Goal: Information Seeking & Learning: Find specific fact

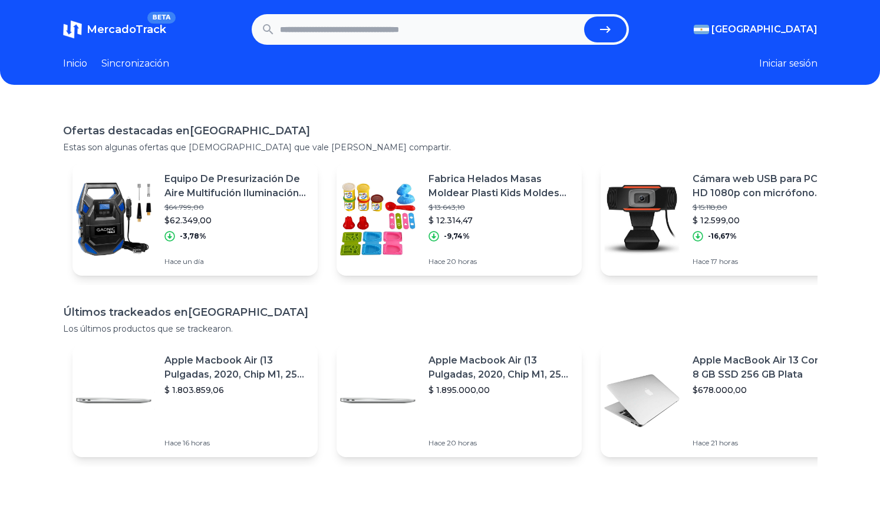
click at [83, 66] on font "Inicio" at bounding box center [75, 63] width 24 height 11
click at [131, 27] on font "MercadoTrack" at bounding box center [127, 29] width 80 height 13
click at [412, 33] on input "text" at bounding box center [429, 29] width 299 height 26
click at [652, 113] on div "Ofertas destacadas en Argentina Estas son algunas ofertas que creemos que vale …" at bounding box center [440, 370] width 880 height 532
click at [85, 65] on font "Inicio" at bounding box center [75, 63] width 24 height 11
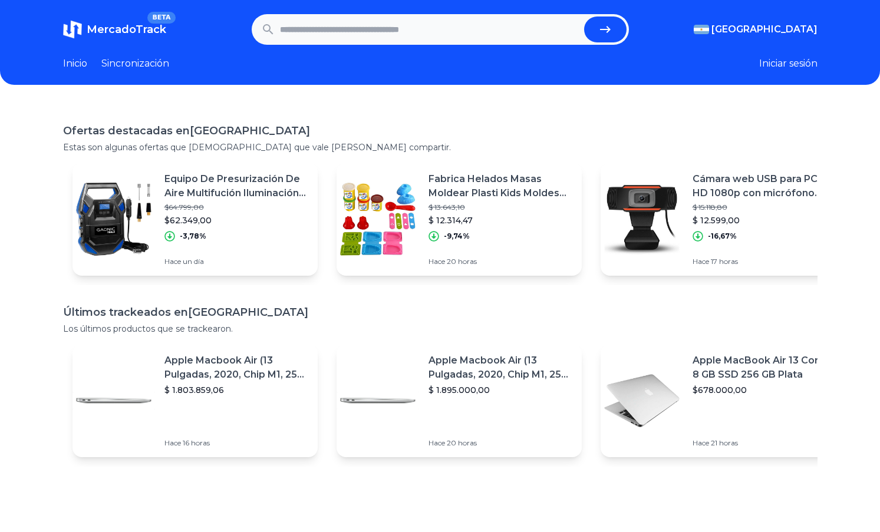
click at [84, 61] on font "Inicio" at bounding box center [75, 63] width 24 height 11
click at [131, 28] on font "MercadoTrack" at bounding box center [127, 29] width 80 height 13
click at [305, 29] on input "text" at bounding box center [429, 29] width 299 height 26
type input "*********"
click at [584, 16] on button "submit" at bounding box center [605, 29] width 42 height 26
